Goal: Task Accomplishment & Management: Complete application form

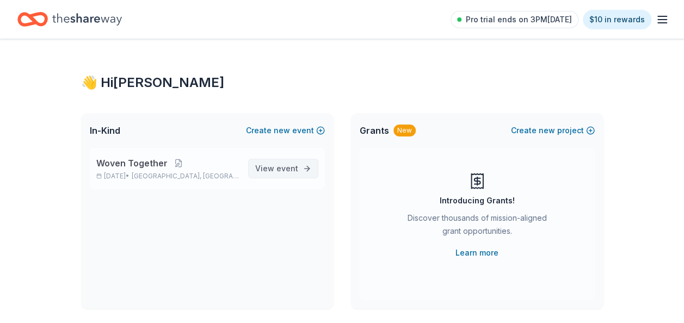
click at [272, 169] on span "View event" at bounding box center [276, 168] width 43 height 13
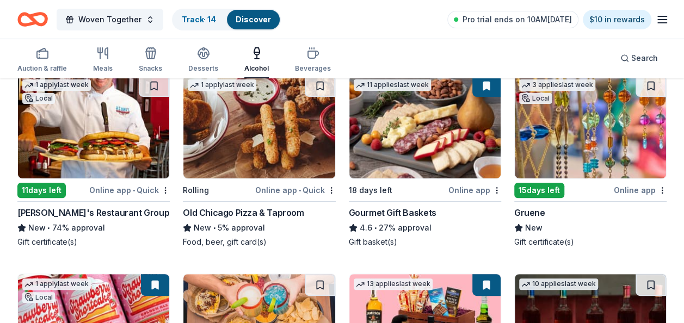
scroll to position [109, 0]
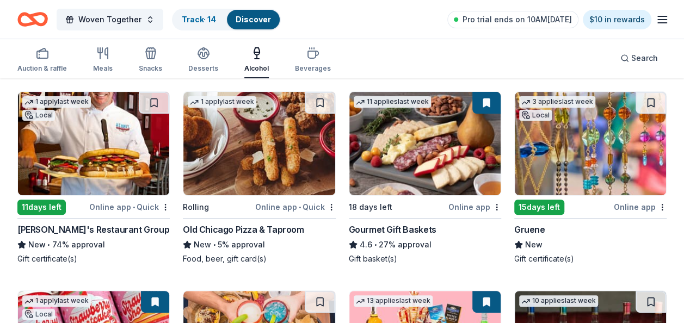
click at [88, 148] on img at bounding box center [93, 143] width 151 height 103
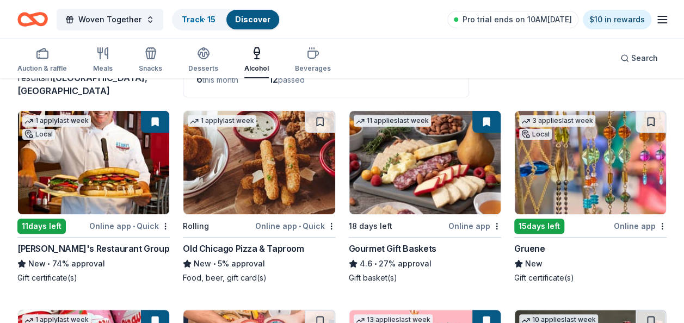
scroll to position [0, 0]
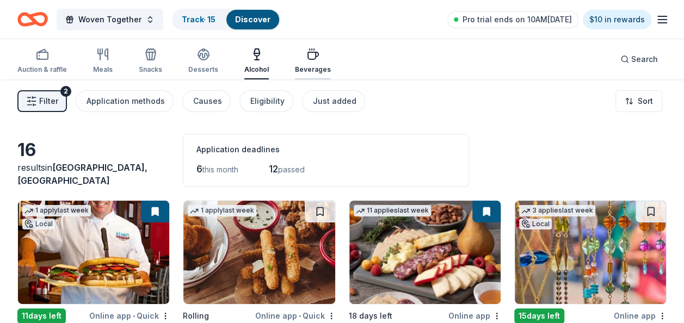
click at [307, 53] on icon "button" at bounding box center [313, 54] width 13 height 13
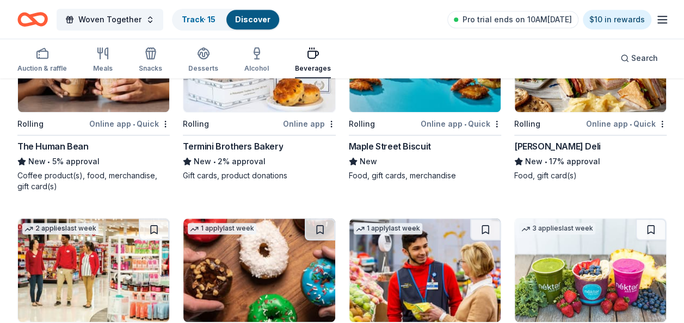
scroll to position [174, 0]
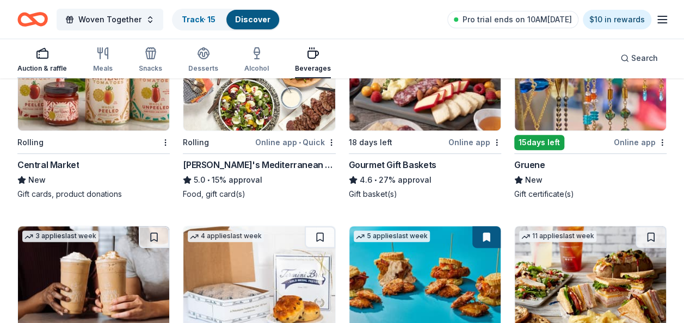
click at [48, 60] on div "Auction & raffle" at bounding box center [42, 60] width 50 height 26
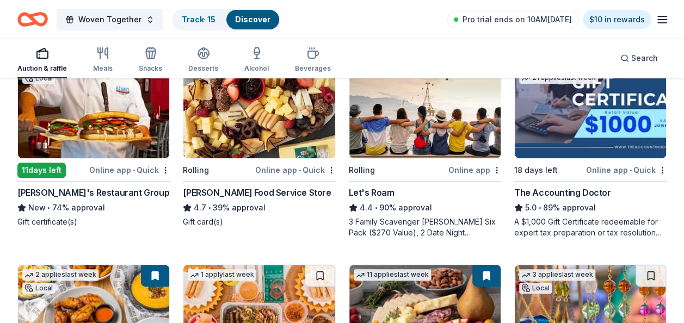
scroll to position [163, 0]
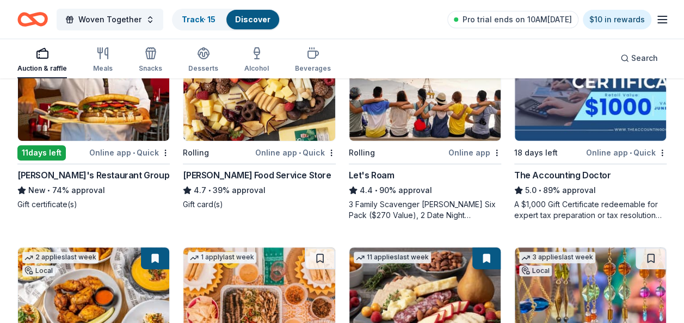
click at [228, 123] on img at bounding box center [258, 89] width 151 height 103
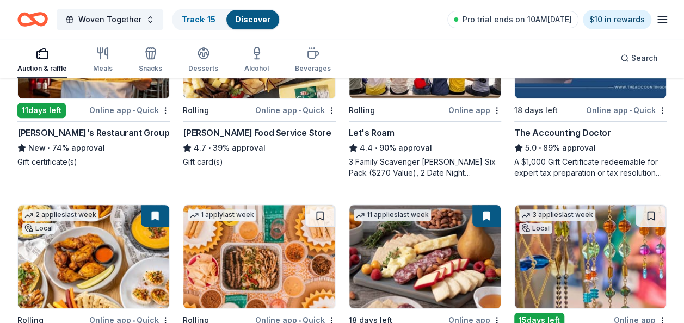
scroll to position [218, 0]
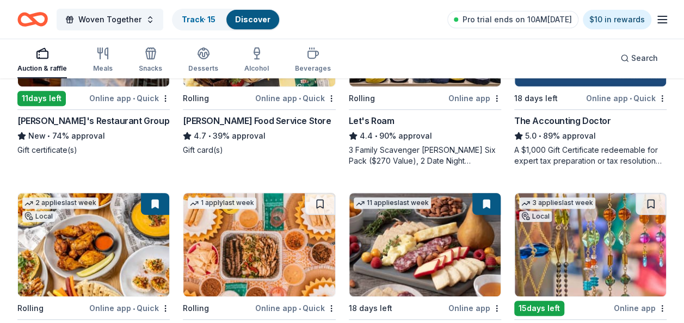
click at [218, 120] on div "Gordon Food Service Store" at bounding box center [257, 120] width 148 height 13
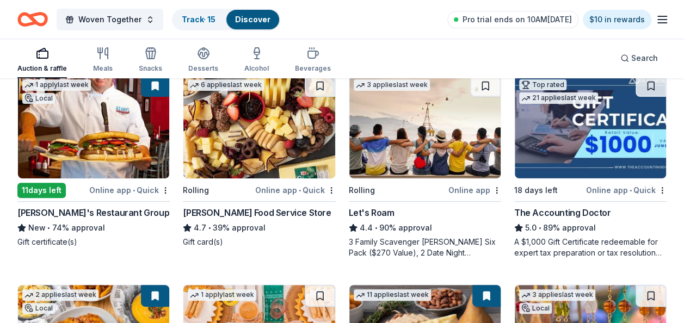
scroll to position [109, 0]
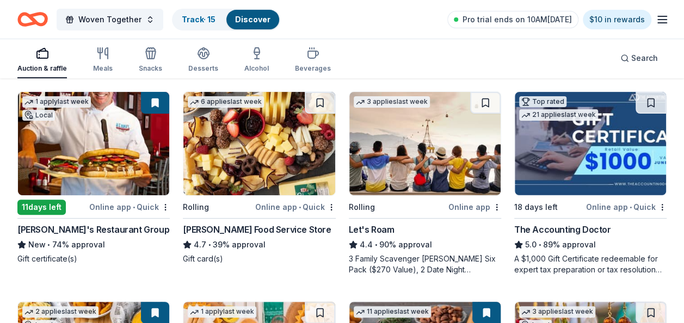
click at [406, 139] on img at bounding box center [425, 143] width 151 height 103
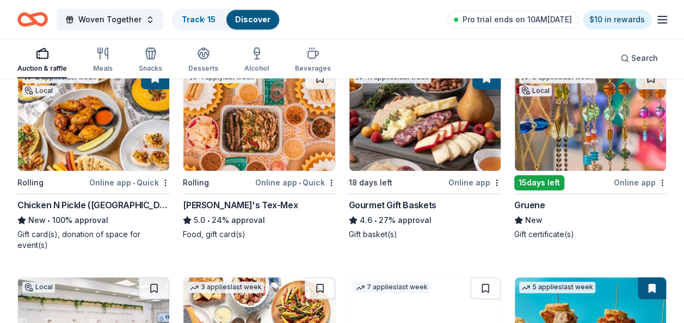
scroll to position [327, 0]
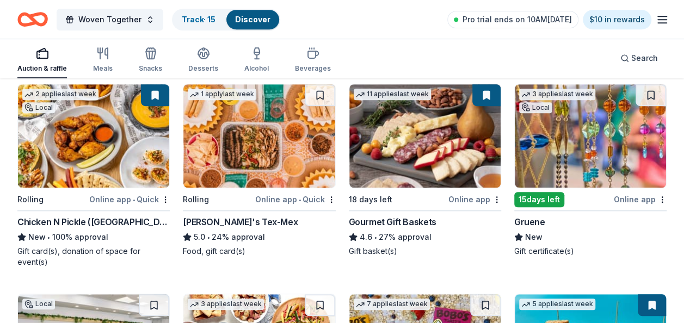
click at [222, 219] on div "Chuy's Tex-Mex" at bounding box center [240, 222] width 115 height 13
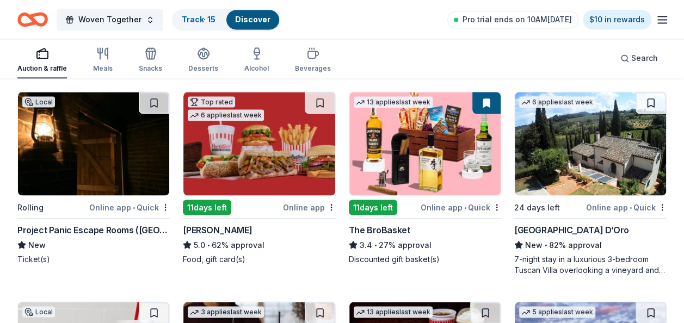
scroll to position [922, 0]
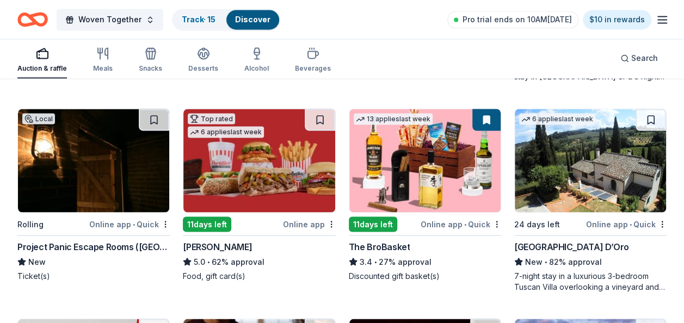
click at [259, 164] on img at bounding box center [258, 160] width 151 height 103
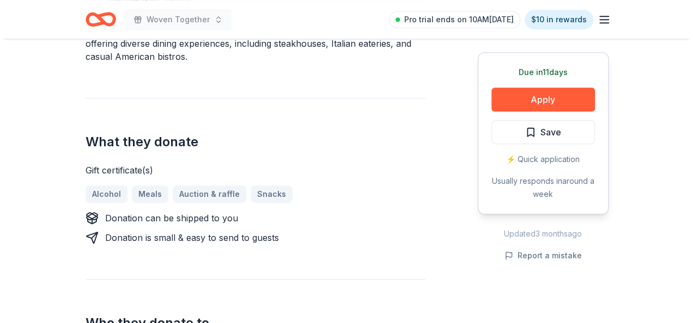
scroll to position [272, 0]
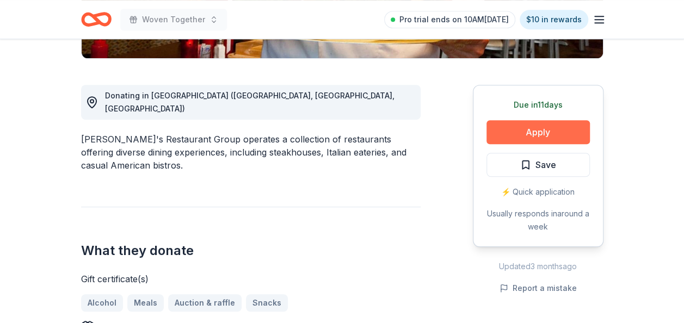
click at [528, 134] on button "Apply" at bounding box center [538, 132] width 103 height 24
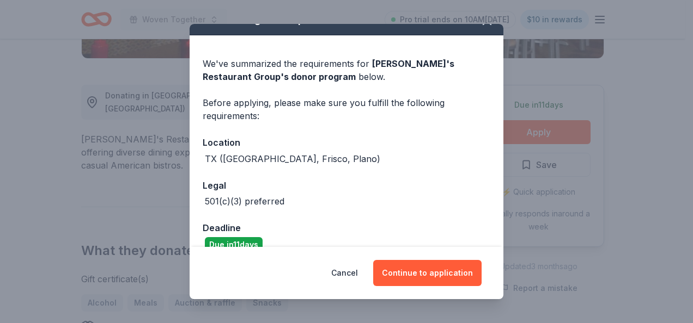
scroll to position [38, 0]
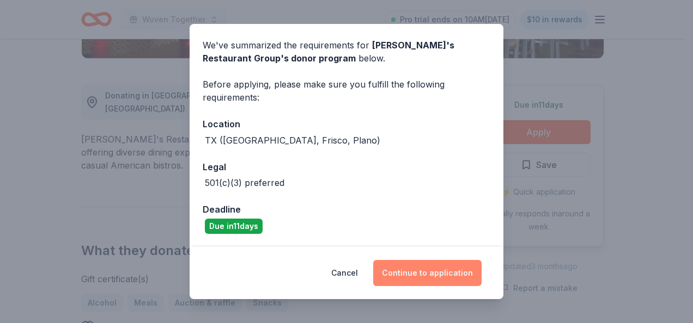
click at [427, 272] on button "Continue to application" at bounding box center [427, 273] width 108 height 26
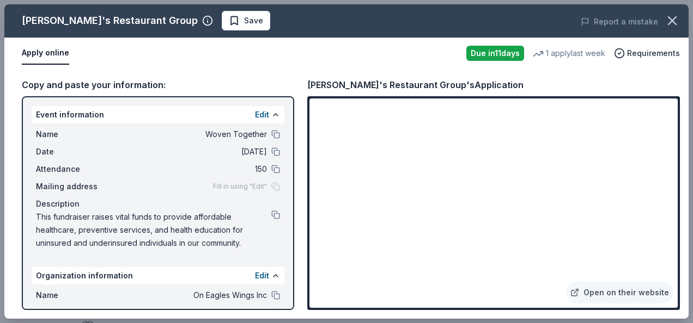
drag, startPoint x: 306, startPoint y: 82, endPoint x: 464, endPoint y: 79, distance: 157.9
click at [464, 79] on div "Copy and paste your information: Event information Edit Name Woven Together Dat…" at bounding box center [346, 194] width 684 height 250
drag, startPoint x: 307, startPoint y: 83, endPoint x: 363, endPoint y: 85, distance: 55.6
click at [363, 85] on div "Kenny's Restaurant Group's Application" at bounding box center [415, 85] width 216 height 14
click at [244, 22] on span "Save" at bounding box center [253, 20] width 19 height 13
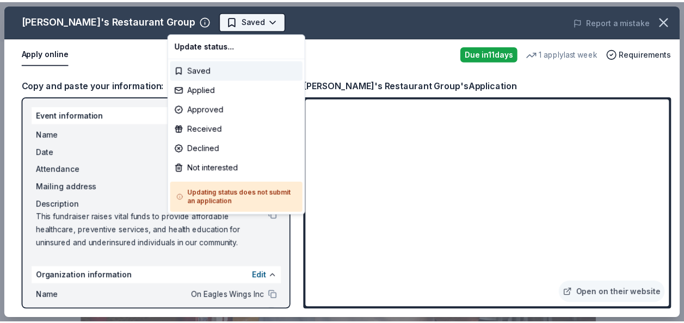
scroll to position [0, 0]
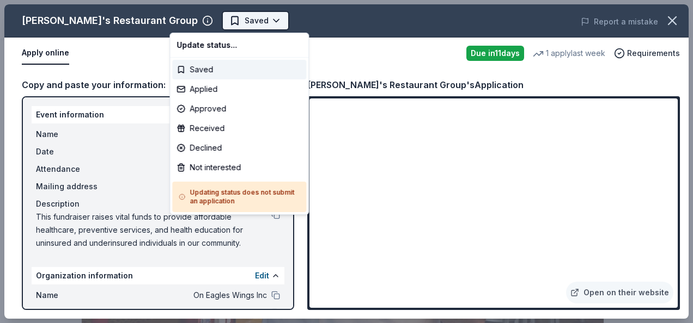
click at [224, 22] on html "Woven Together Saved Apply Due in 11 days Share Kenny's Restaurant Group New 1 …" at bounding box center [346, 161] width 693 height 323
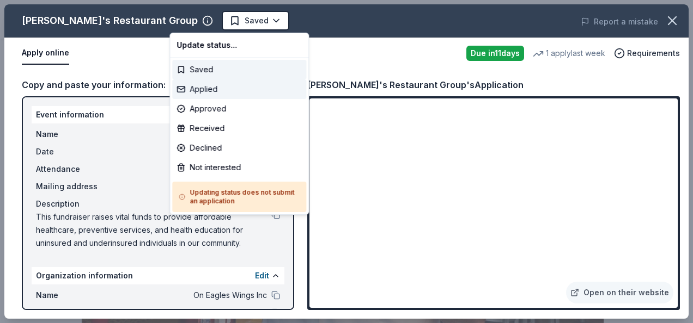
click at [216, 89] on div "Applied" at bounding box center [239, 89] width 134 height 20
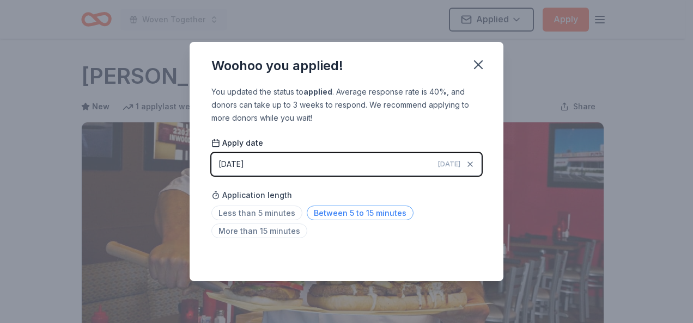
click at [353, 211] on span "Between 5 to 15 minutes" at bounding box center [360, 213] width 107 height 15
drag, startPoint x: 351, startPoint y: 265, endPoint x: 428, endPoint y: 221, distance: 89.2
click at [351, 264] on div "You updated the status to applied . Average response rate is 40%, and donors ca…" at bounding box center [346, 183] width 314 height 196
click at [359, 239] on div "Less than 5 minutes Between 5 to 15 minutes More than 15 minutes" at bounding box center [346, 224] width 270 height 36
click at [475, 65] on icon "button" at bounding box center [477, 64] width 15 height 15
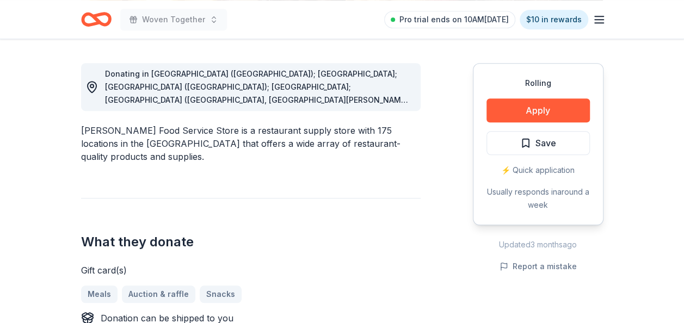
scroll to position [272, 0]
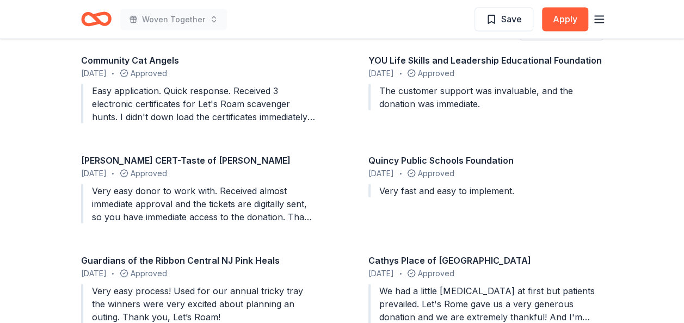
scroll to position [1089, 0]
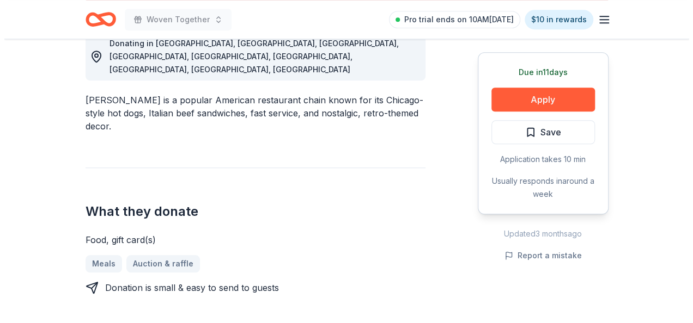
scroll to position [327, 0]
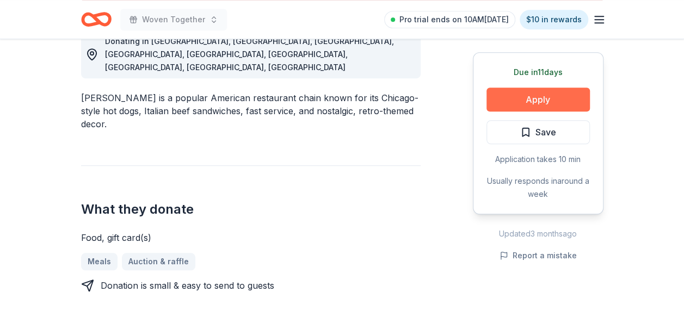
click at [537, 104] on button "Apply" at bounding box center [538, 100] width 103 height 24
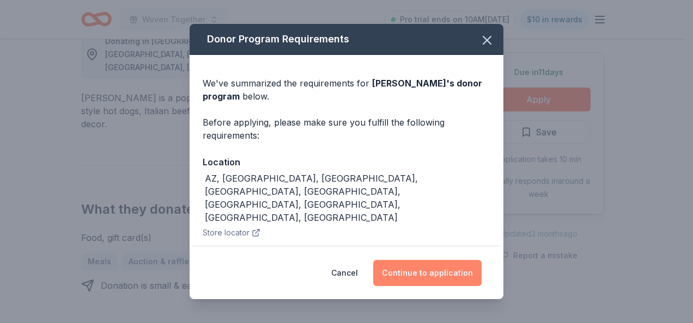
click at [431, 273] on button "Continue to application" at bounding box center [427, 273] width 108 height 26
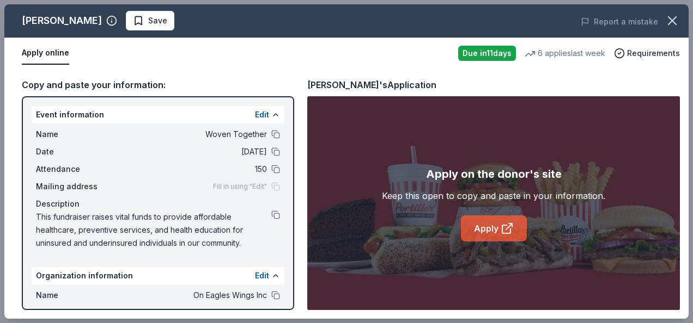
click at [502, 223] on icon at bounding box center [506, 228] width 13 height 13
click at [148, 23] on span "Save" at bounding box center [157, 20] width 19 height 13
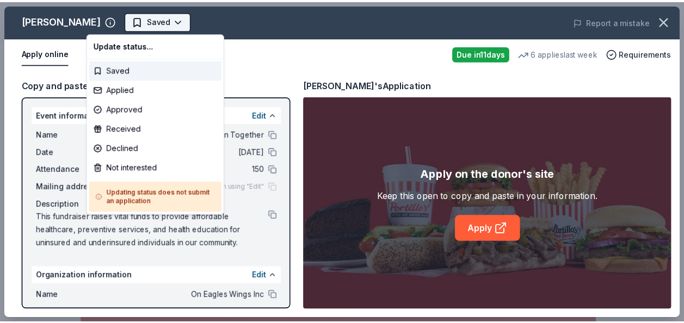
scroll to position [0, 0]
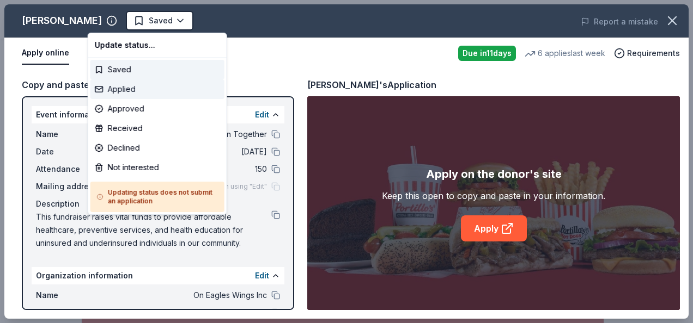
click at [121, 89] on div "Applied" at bounding box center [157, 89] width 134 height 20
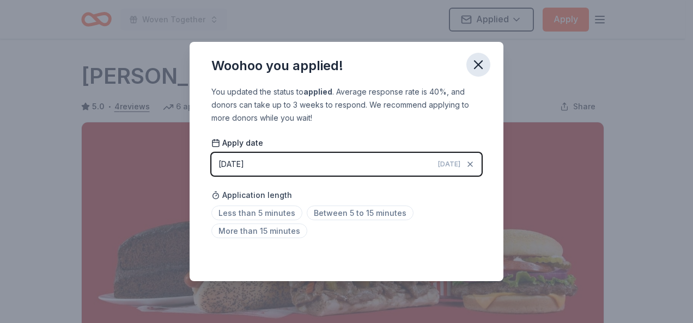
click at [478, 64] on icon "button" at bounding box center [478, 65] width 8 height 8
